Goal: Transaction & Acquisition: Subscribe to service/newsletter

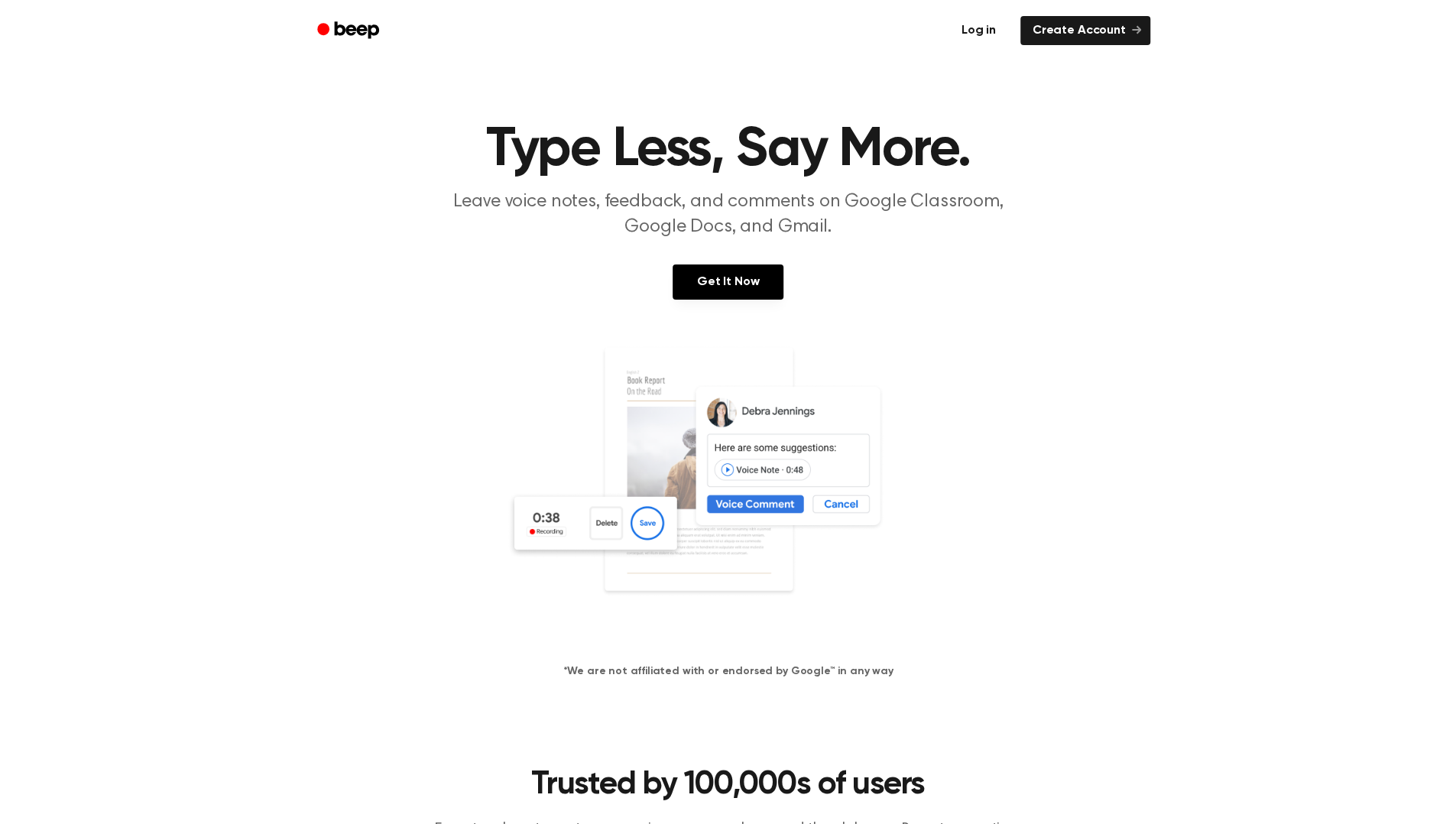
click at [994, 30] on link "Log in" at bounding box center [978, 30] width 65 height 35
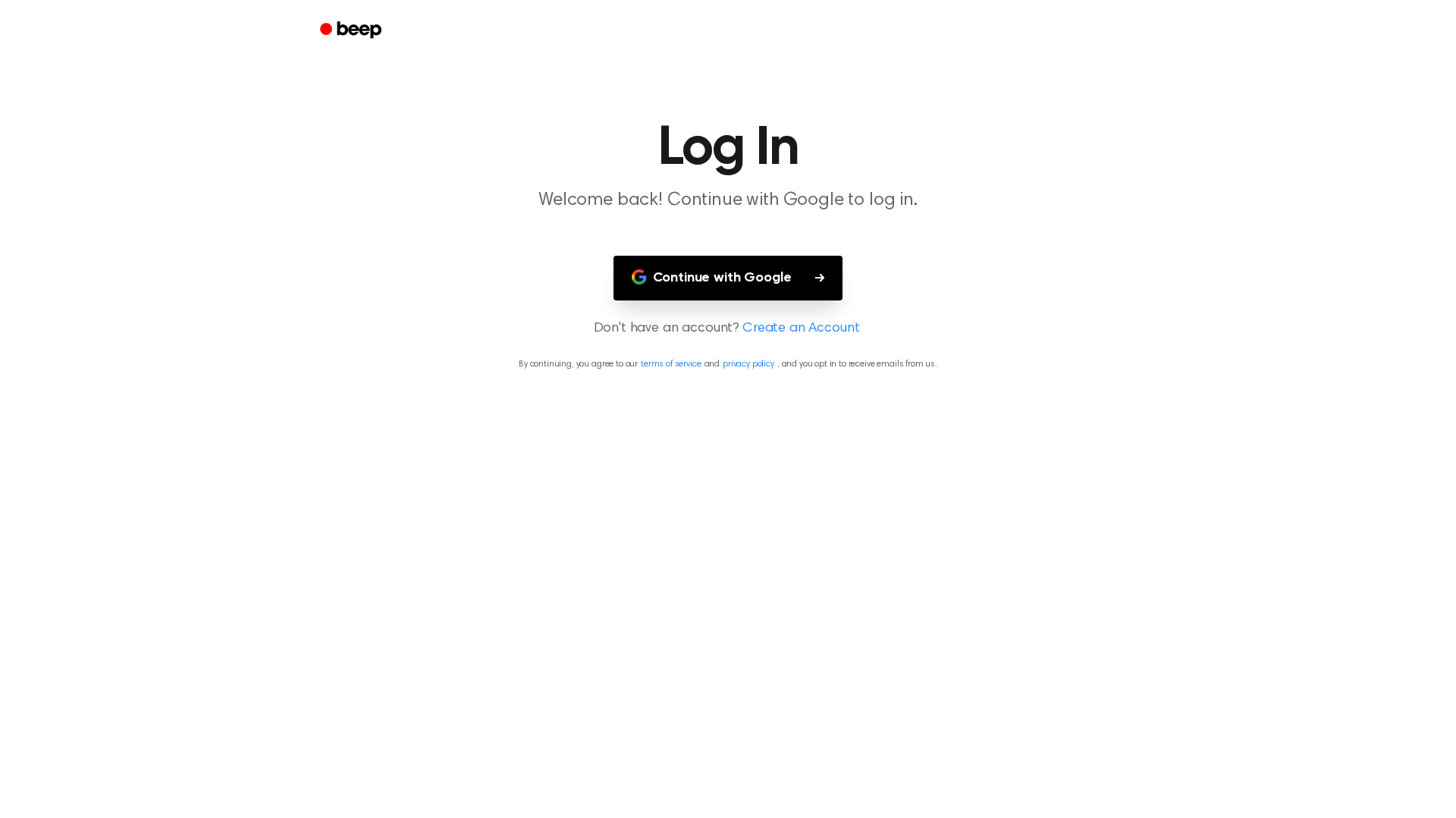
click at [783, 329] on link "Create an Account" at bounding box center [801, 329] width 117 height 21
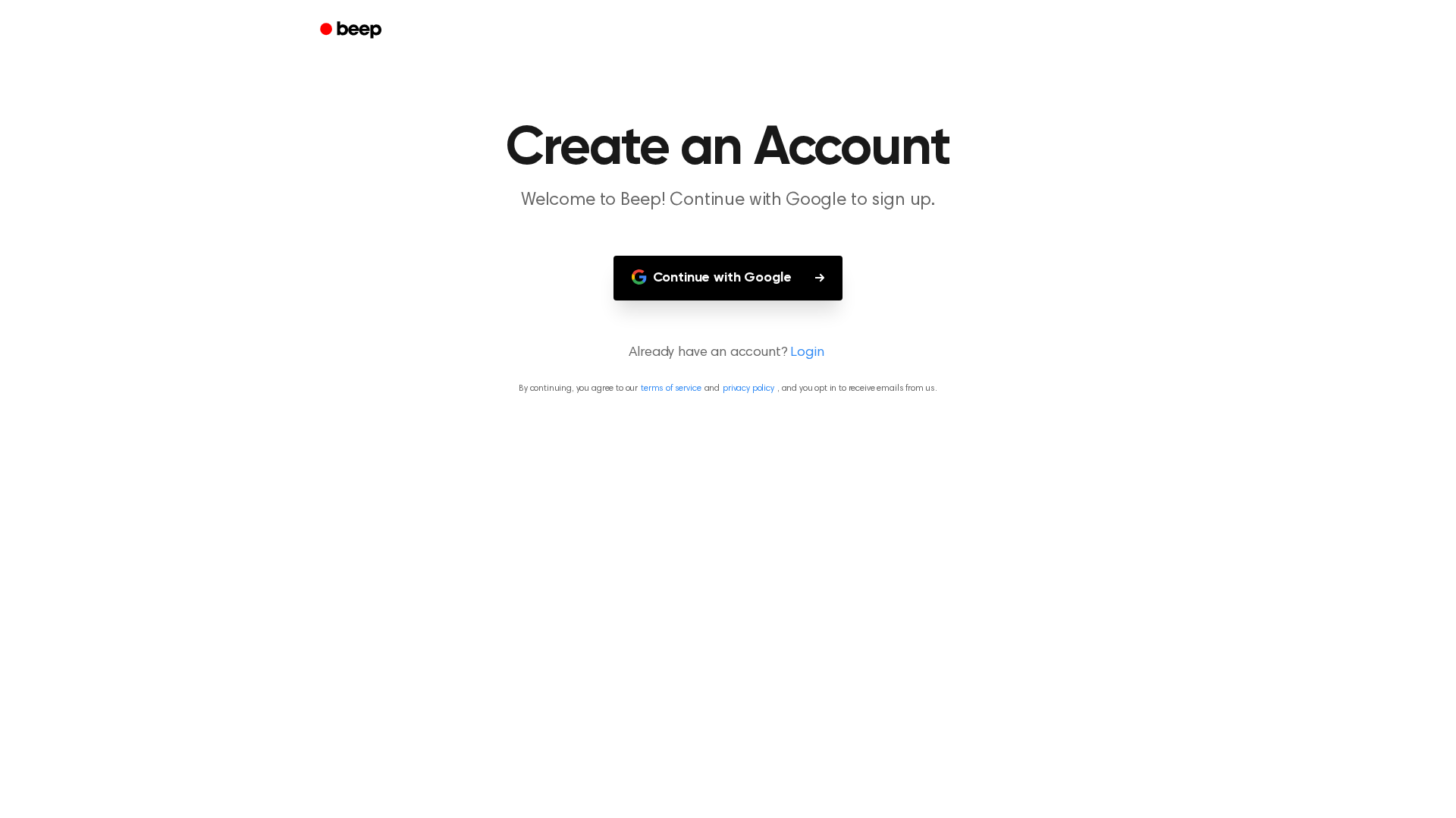
click at [783, 329] on main "Create an Account Welcome to Beep! Continue with Google to sign up. Continue wi…" at bounding box center [728, 409] width 1456 height 818
click at [805, 355] on link "Login" at bounding box center [807, 353] width 34 height 21
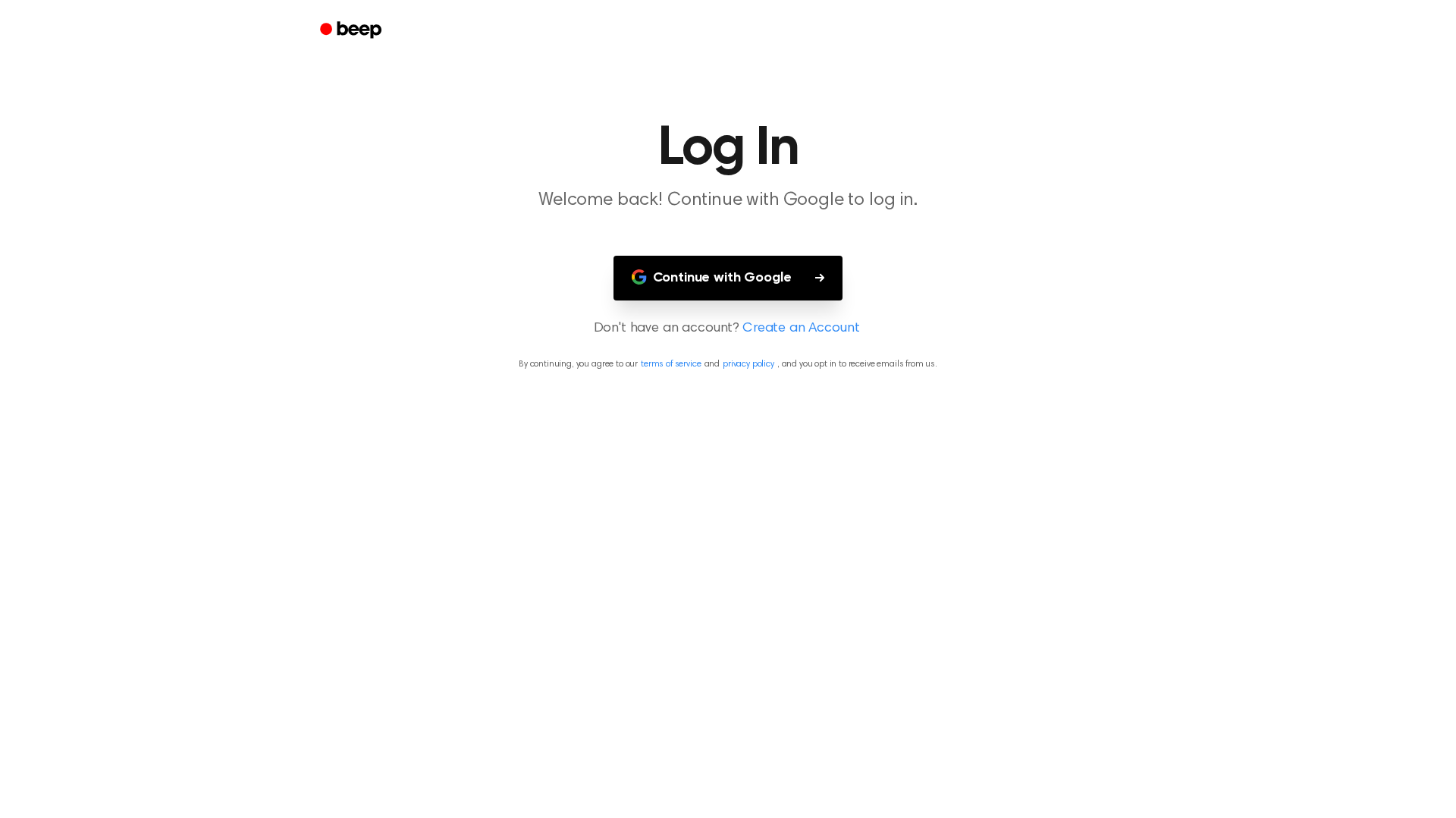
click at [778, 333] on link "Create an Account" at bounding box center [801, 329] width 117 height 21
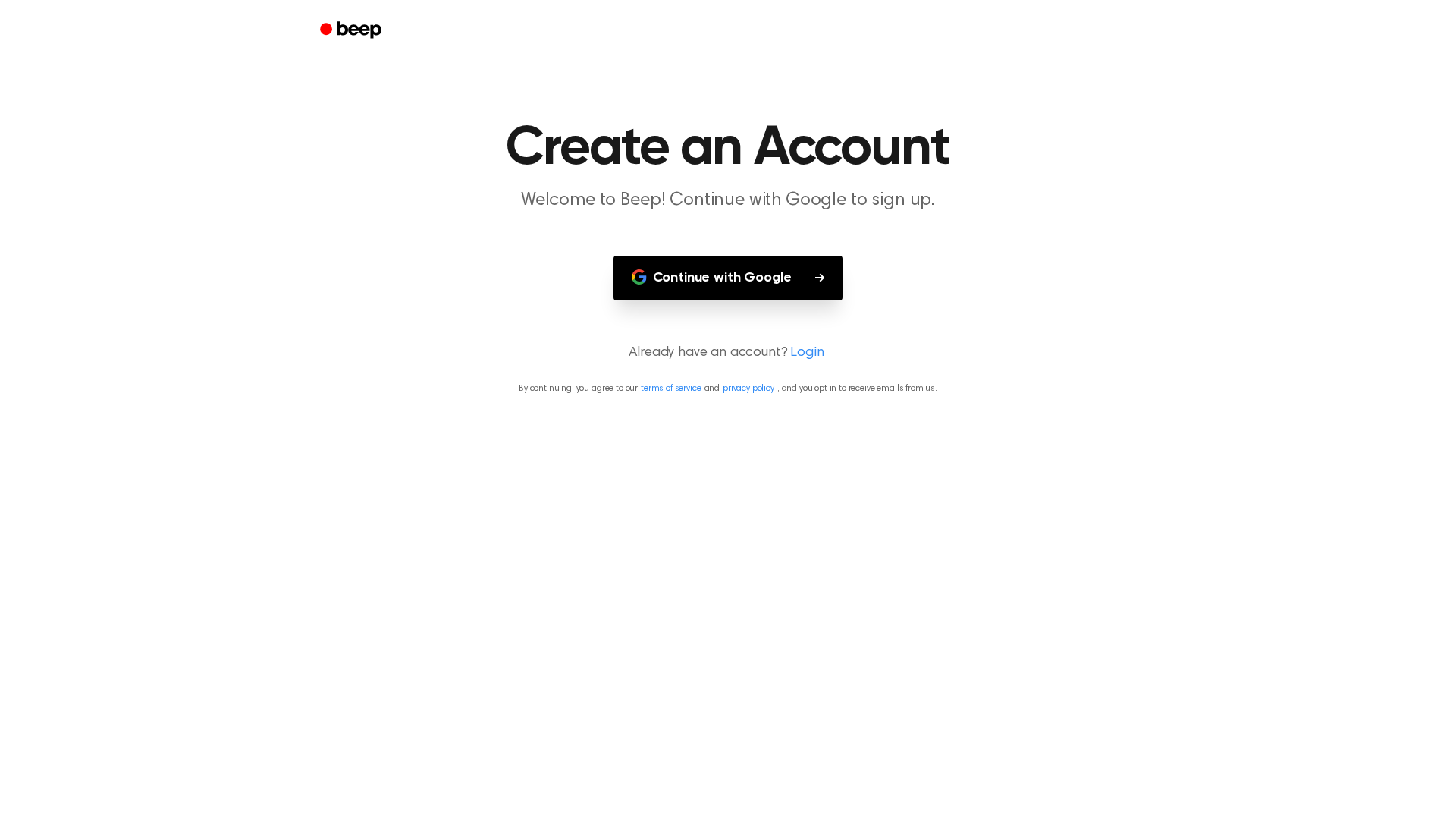
click at [755, 279] on button "Continue with Google" at bounding box center [728, 278] width 230 height 45
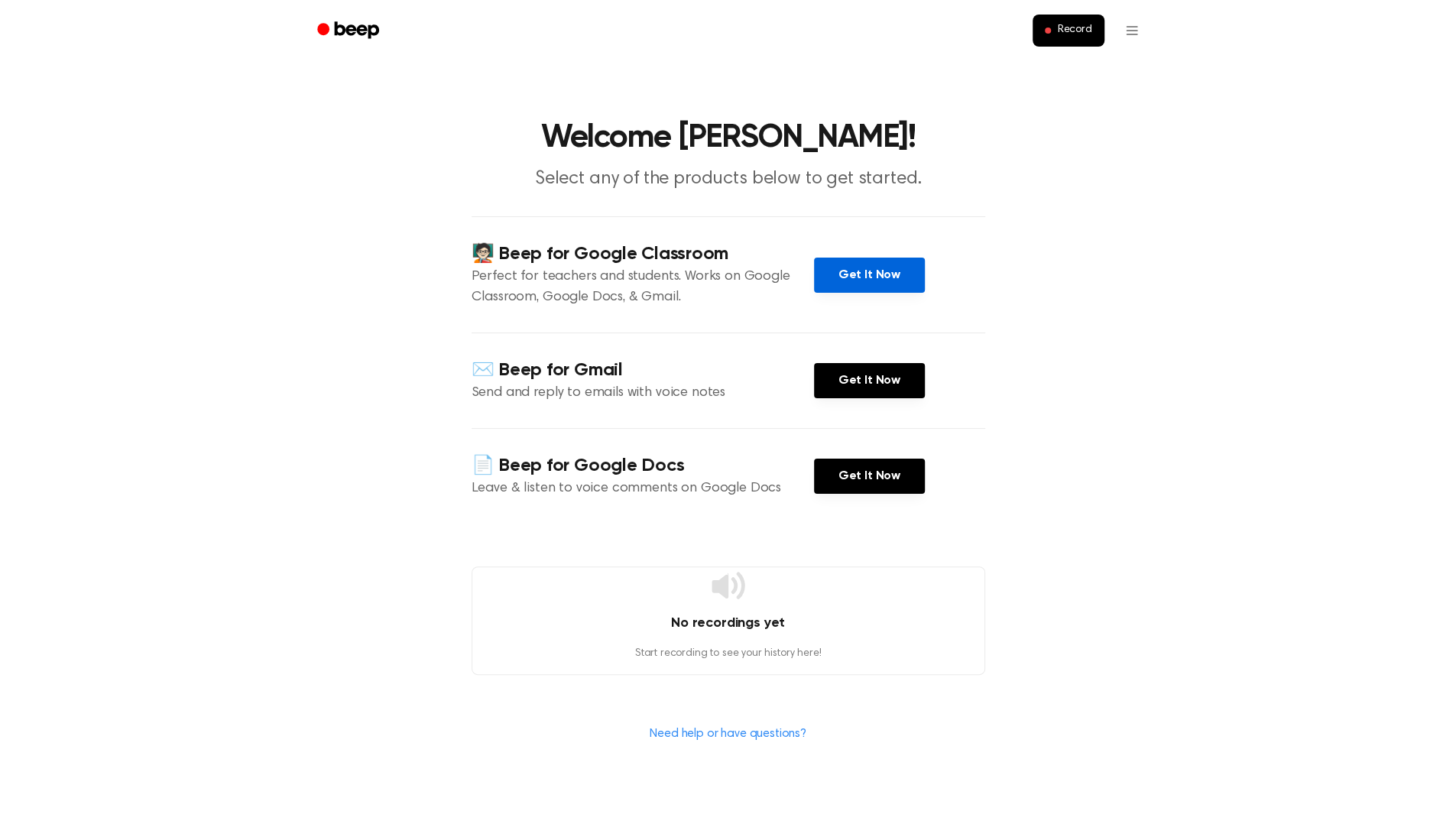
click at [851, 271] on link "Get It Now" at bounding box center [870, 275] width 111 height 35
